Goal: Task Accomplishment & Management: Manage account settings

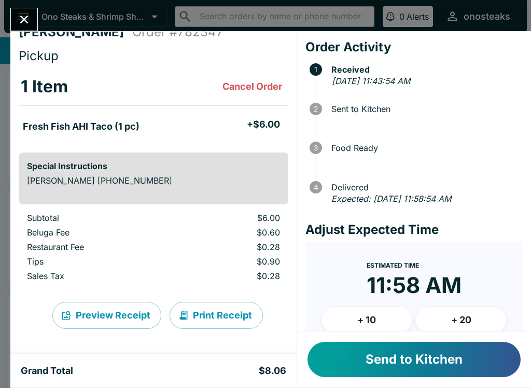
scroll to position [16, 0]
click at [466, 353] on button "Send to Kitchen" at bounding box center [414, 359] width 213 height 35
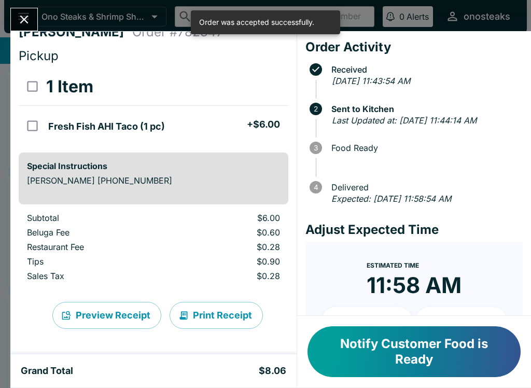
click at [18, 18] on icon "Close" at bounding box center [24, 19] width 14 height 14
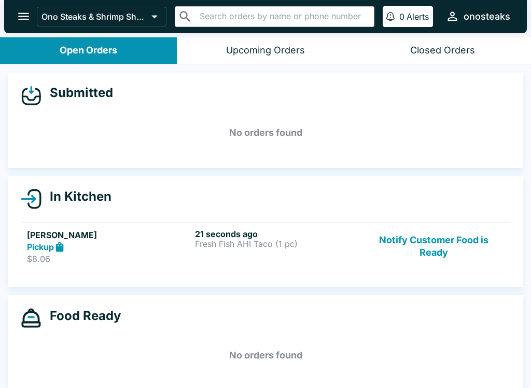
click at [345, 130] on h5 "No orders found" at bounding box center [266, 132] width 490 height 37
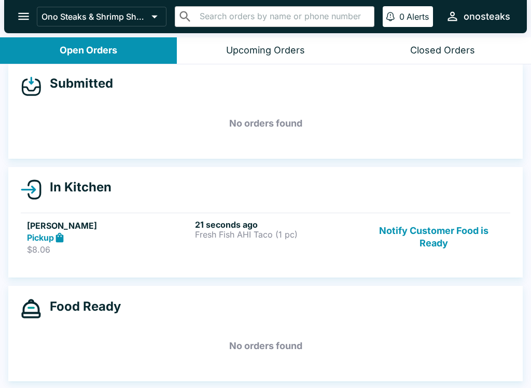
scroll to position [9, 0]
click at [214, 238] on p "Fresh Fish AHI Taco (1 pc)" at bounding box center [277, 234] width 164 height 9
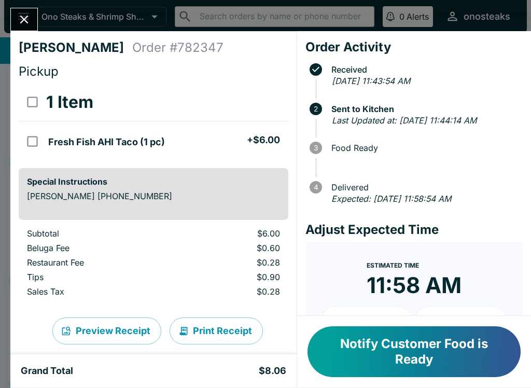
click at [13, 21] on button "Close" at bounding box center [24, 19] width 26 height 22
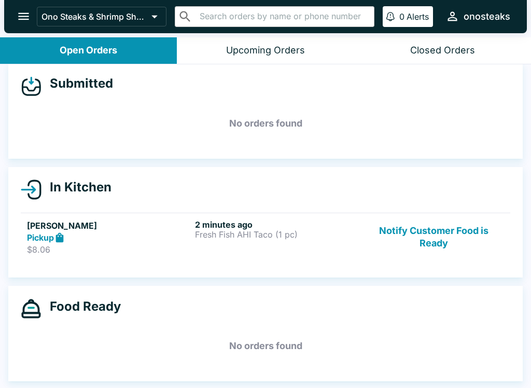
click at [16, 13] on button "open drawer" at bounding box center [23, 16] width 26 height 26
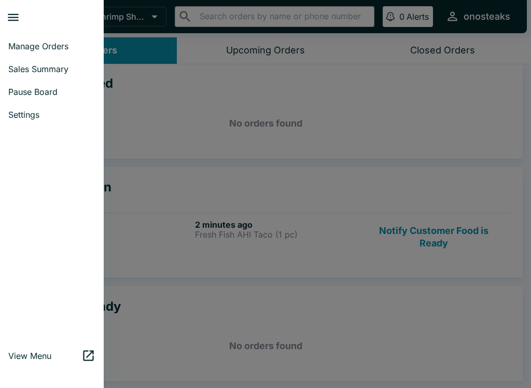
click at [28, 87] on span "Pause Board" at bounding box center [51, 92] width 87 height 10
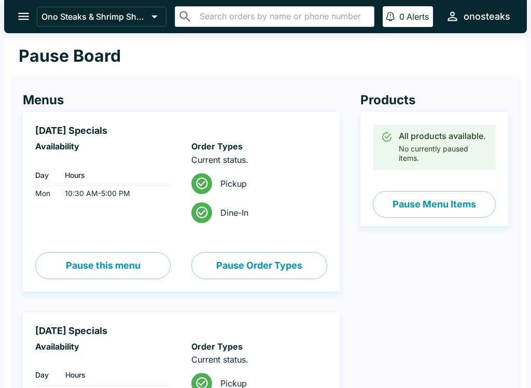
click at [461, 198] on button "Pause Menu Items" at bounding box center [434, 204] width 123 height 27
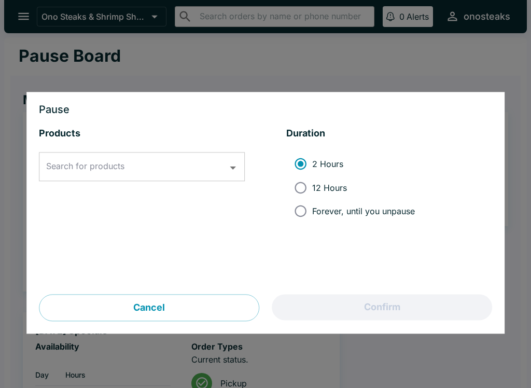
click at [55, 161] on div "Search for products Search for products" at bounding box center [142, 167] width 206 height 29
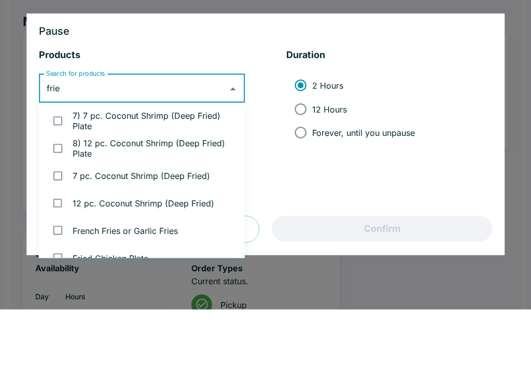
type input "fries"
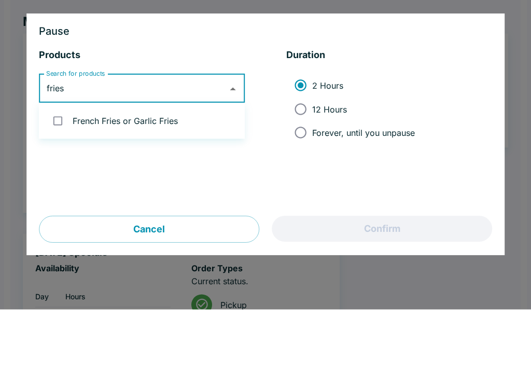
click at [192, 186] on li "French Fries or Garlic Fries" at bounding box center [142, 200] width 206 height 28
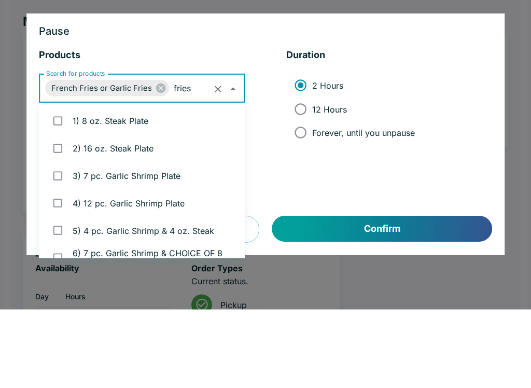
checkbox input "true"
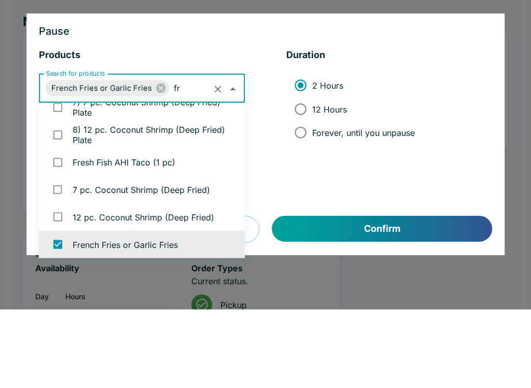
type input "f"
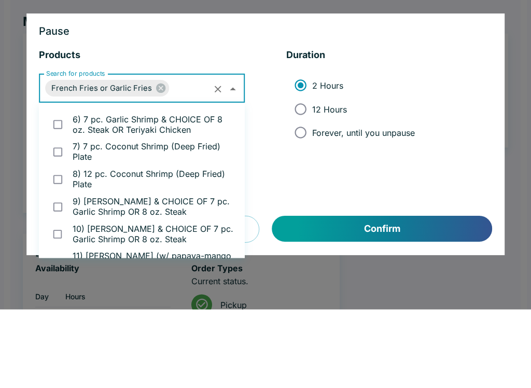
scroll to position [380, 0]
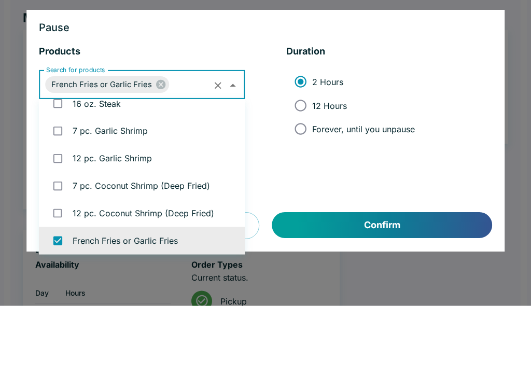
click at [338, 183] on span "12 Hours" at bounding box center [329, 188] width 35 height 10
click at [312, 176] on input "12 Hours" at bounding box center [300, 187] width 23 height 23
radio input "true"
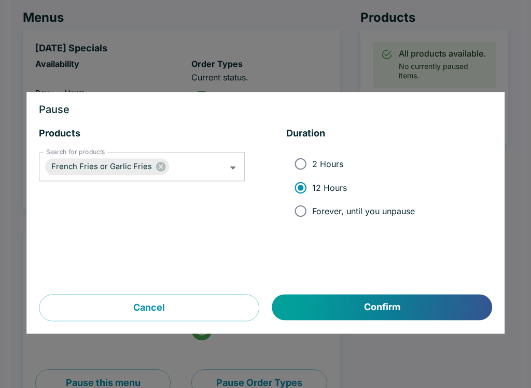
click at [384, 306] on button "Confirm" at bounding box center [382, 308] width 220 height 26
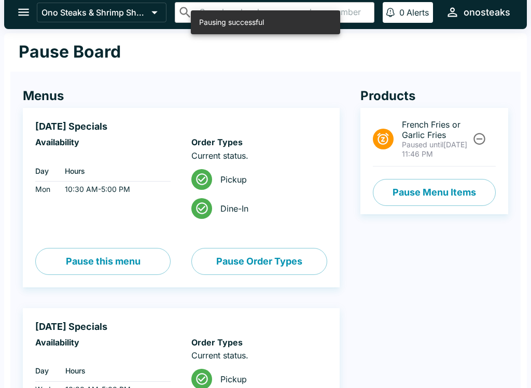
scroll to position [0, 0]
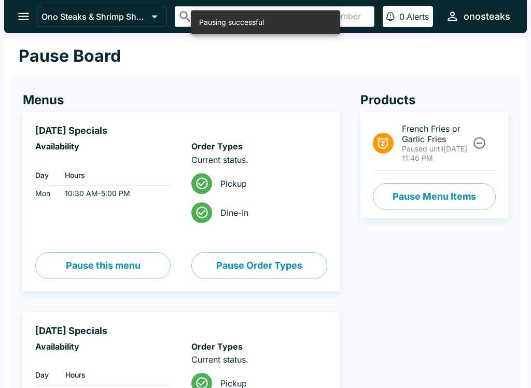
click at [12, 12] on button "open drawer" at bounding box center [23, 16] width 26 height 26
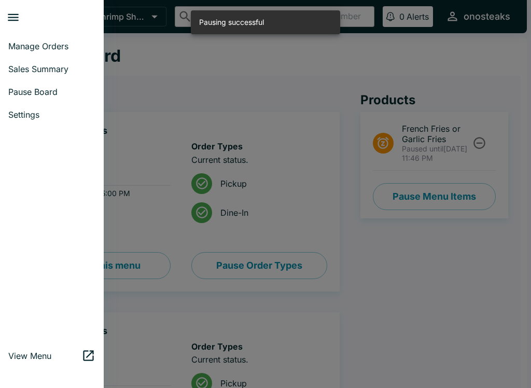
click at [29, 47] on span "Manage Orders" at bounding box center [51, 46] width 87 height 10
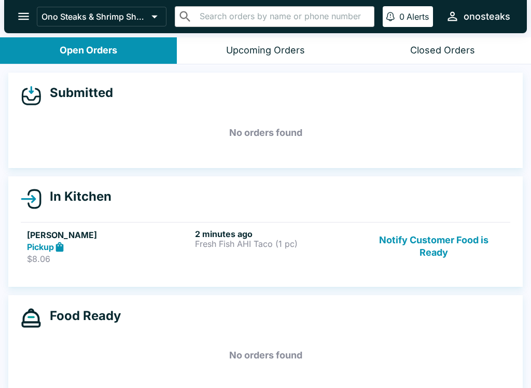
click at [433, 235] on button "Notify Customer Food is Ready" at bounding box center [434, 247] width 141 height 36
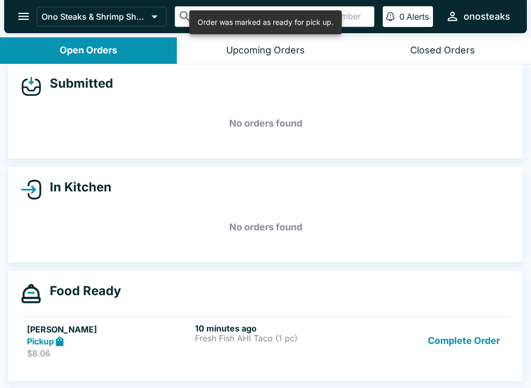
scroll to position [9, 0]
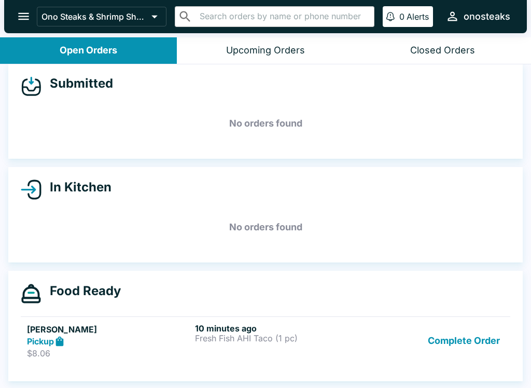
click at [460, 342] on button "Complete Order" at bounding box center [464, 341] width 80 height 36
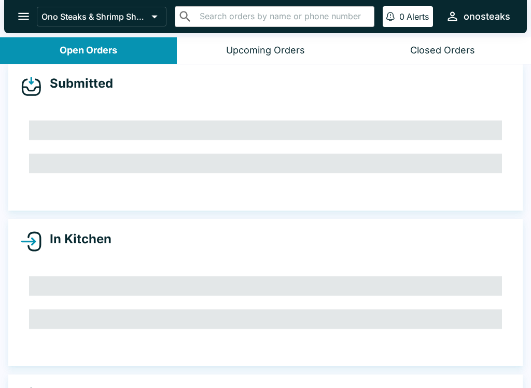
scroll to position [0, 0]
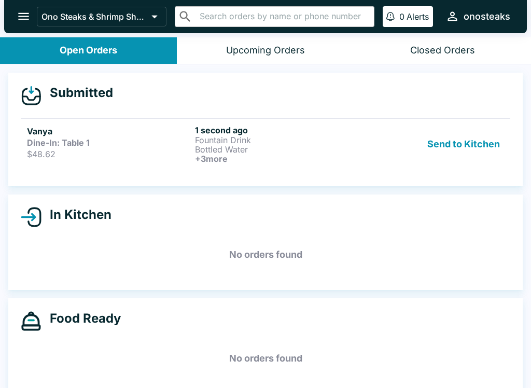
click at [210, 146] on p "Bottled Water" at bounding box center [277, 149] width 164 height 9
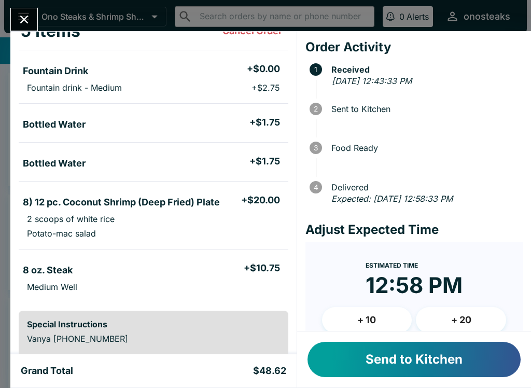
scroll to position [92, 0]
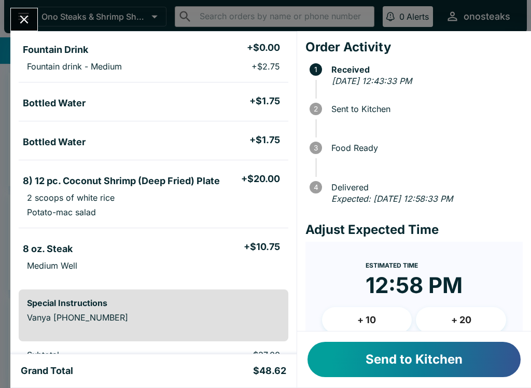
click at [403, 367] on button "Send to Kitchen" at bounding box center [414, 359] width 213 height 35
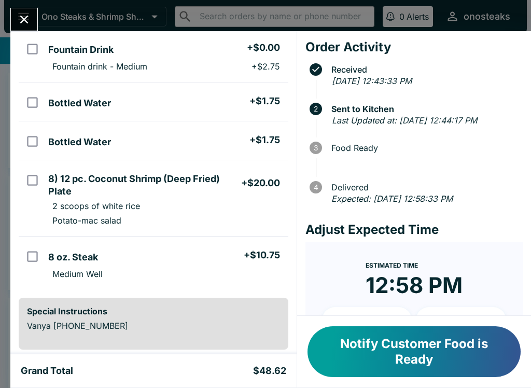
click at [24, 21] on icon "Close" at bounding box center [24, 19] width 14 height 14
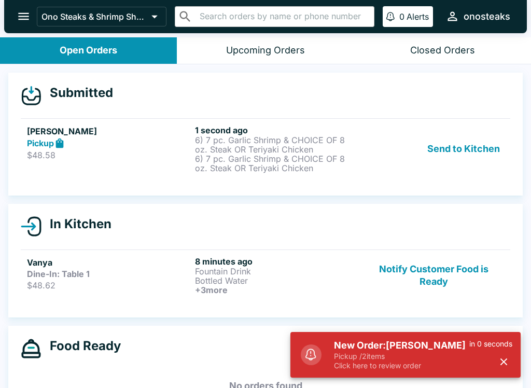
click at [468, 148] on button "Send to Kitchen" at bounding box center [463, 149] width 81 height 48
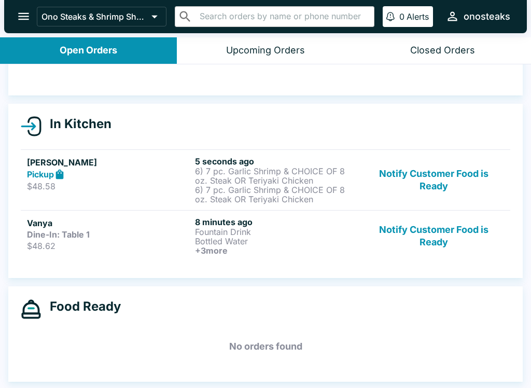
scroll to position [73, 0]
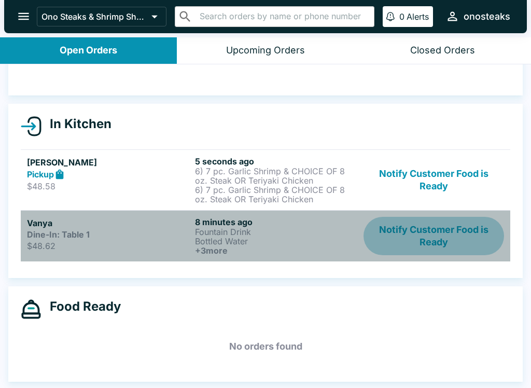
click at [427, 238] on button "Notify Customer Food is Ready" at bounding box center [434, 236] width 141 height 38
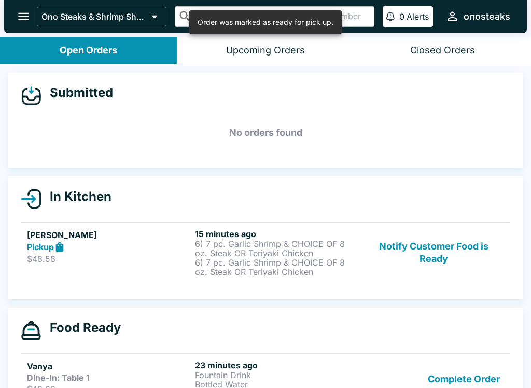
scroll to position [0, 0]
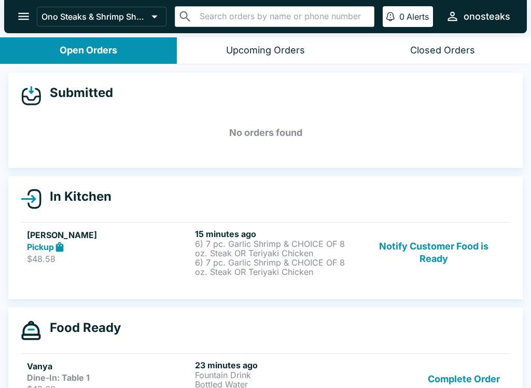
click at [452, 238] on button "Notify Customer Food is Ready" at bounding box center [434, 253] width 141 height 48
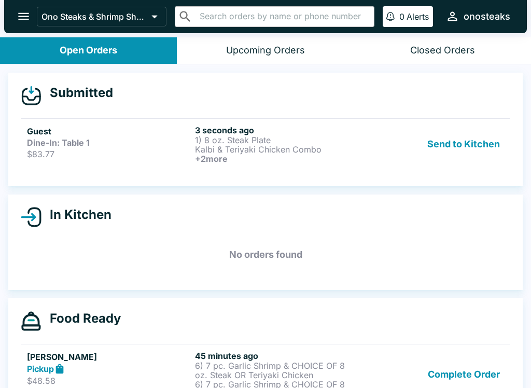
click at [461, 145] on button "Send to Kitchen" at bounding box center [463, 144] width 81 height 38
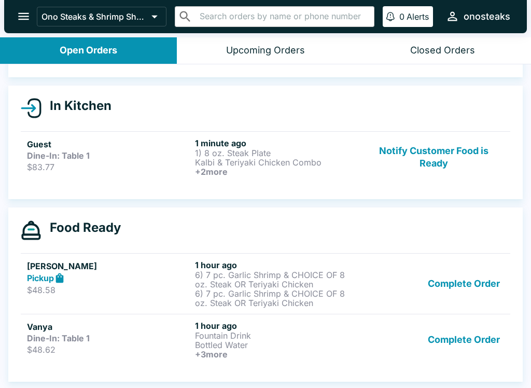
scroll to position [91, 0]
click at [462, 271] on button "Complete Order" at bounding box center [464, 284] width 80 height 48
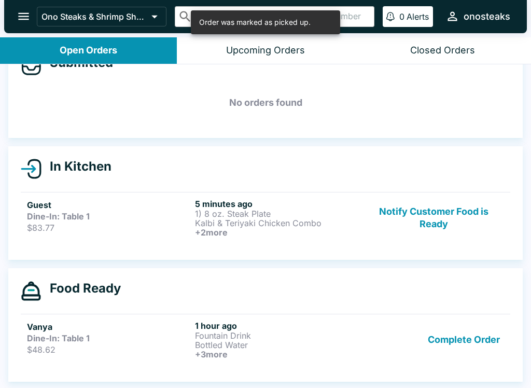
click at [464, 348] on button "Complete Order" at bounding box center [464, 340] width 80 height 38
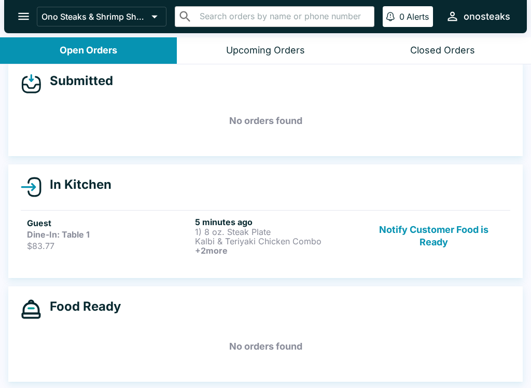
click at [226, 250] on h6 "+ 2 more" at bounding box center [277, 250] width 164 height 9
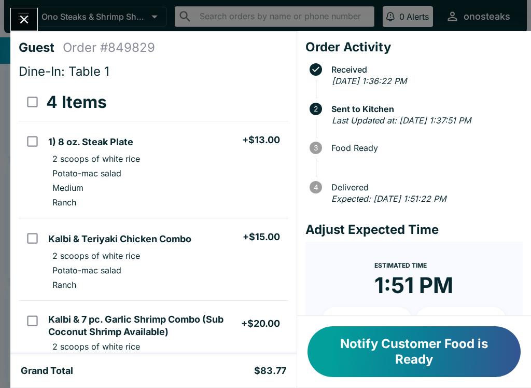
click at [21, 20] on icon "Close" at bounding box center [24, 19] width 14 height 14
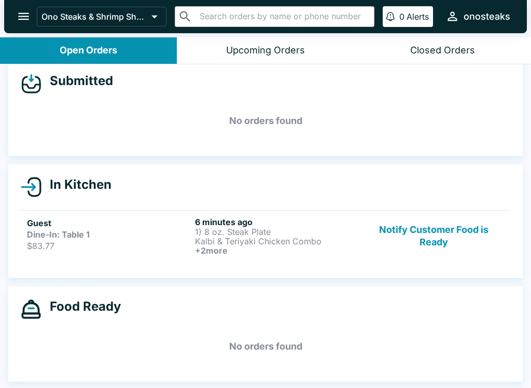
click at [200, 237] on p "Kalbi & Teriyaki Chicken Combo" at bounding box center [277, 241] width 164 height 9
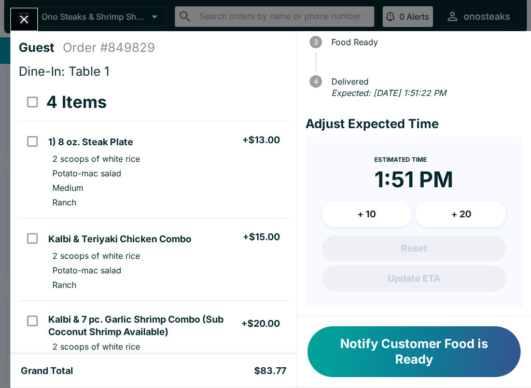
scroll to position [105, 0]
click at [435, 351] on button "Notify Customer Food is Ready" at bounding box center [414, 351] width 213 height 51
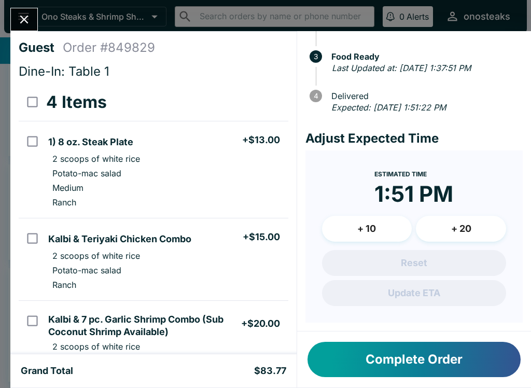
scroll to position [90, 0]
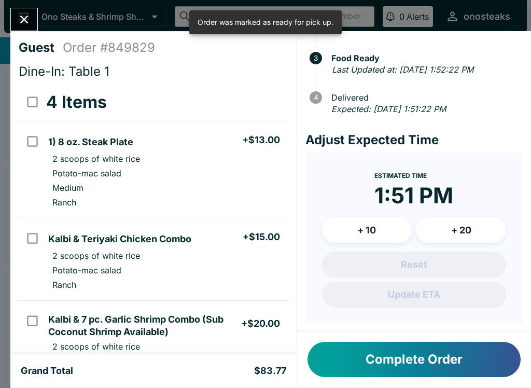
click at [21, 24] on icon "Close" at bounding box center [24, 19] width 14 height 14
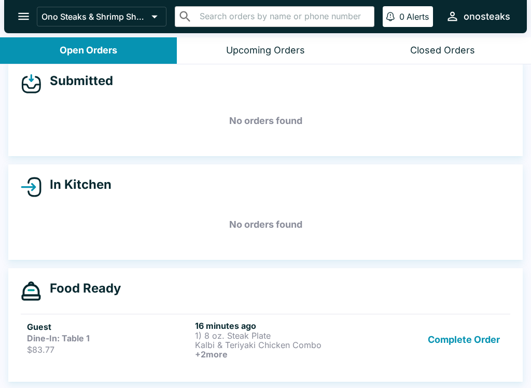
click at [216, 361] on link "Guest Dine-In: Table 1 $83.77 16 minutes ago 1) 8 oz. Steak Plate Kalbi & Teriy…" at bounding box center [266, 339] width 490 height 51
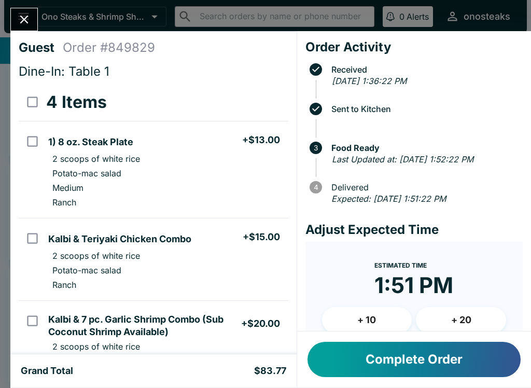
click at [421, 376] on button "Complete Order" at bounding box center [414, 359] width 213 height 35
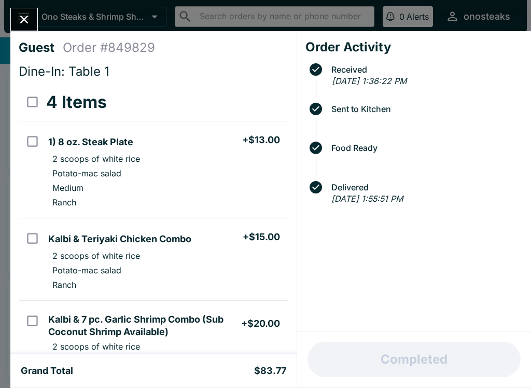
click at [21, 12] on button "Close" at bounding box center [24, 19] width 26 height 22
